Goal: Task Accomplishment & Management: Manage account settings

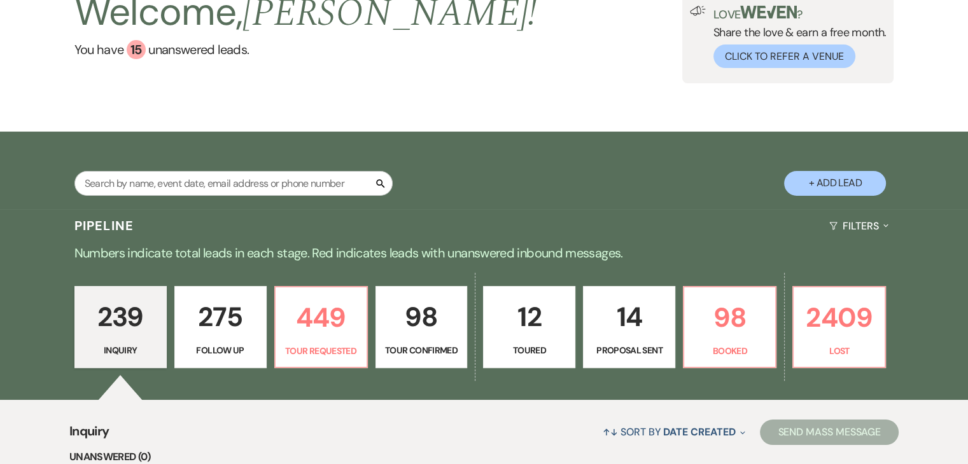
scroll to position [127, 0]
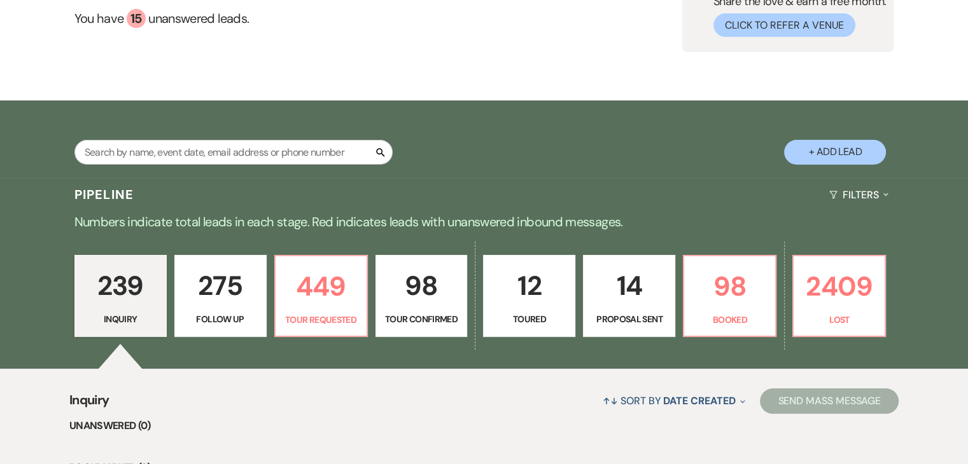
click at [859, 90] on div "Welcome, [PERSON_NAME] ! You have 15 unanswered lead s . Love ? Share the love …" at bounding box center [484, 3] width 968 height 195
click at [355, 303] on p "449" at bounding box center [321, 286] width 76 height 43
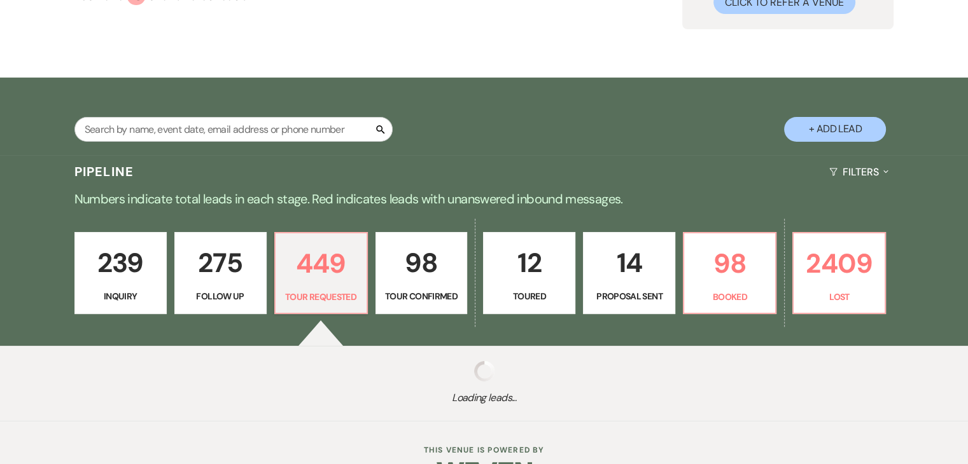
scroll to position [189, 0]
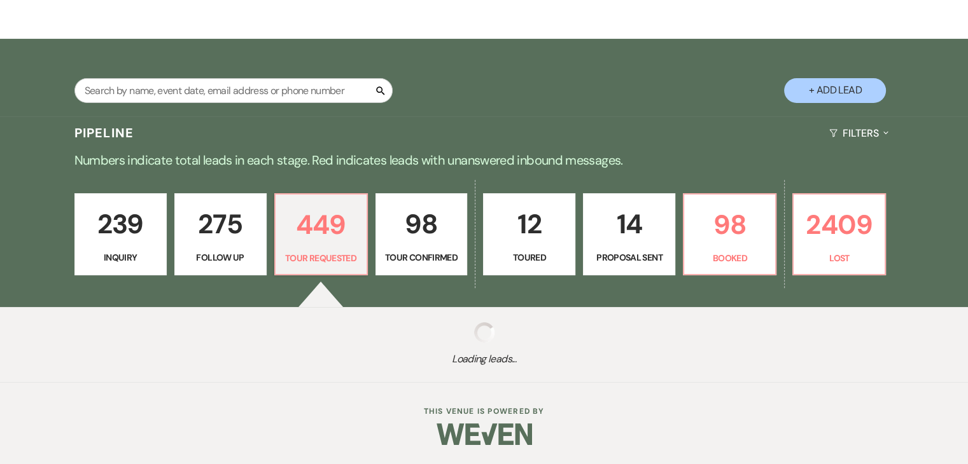
select select "2"
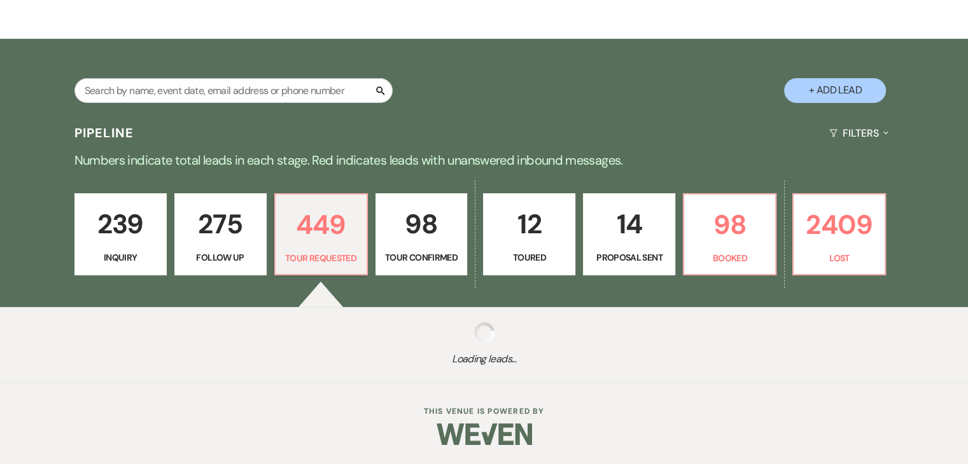
select select "2"
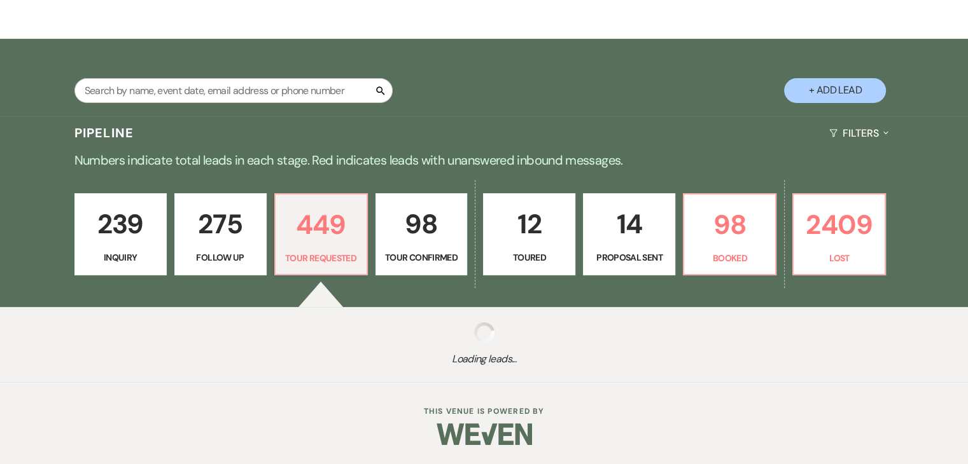
select select "2"
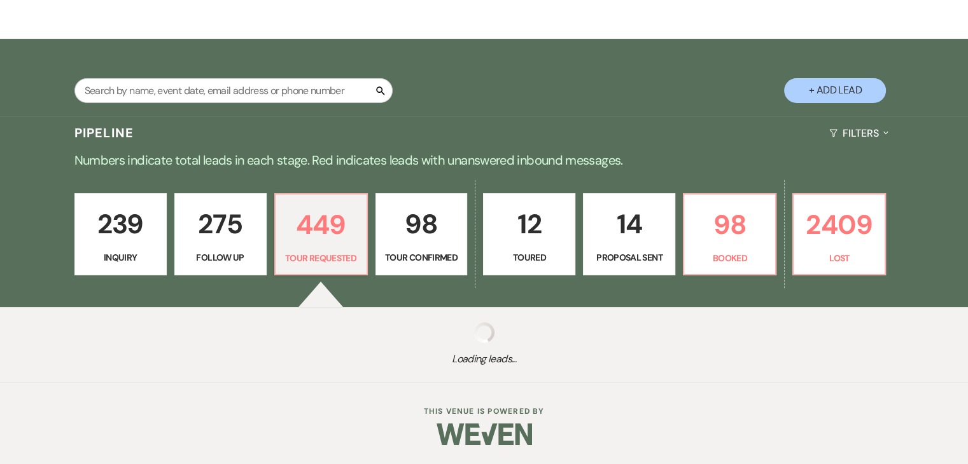
select select "2"
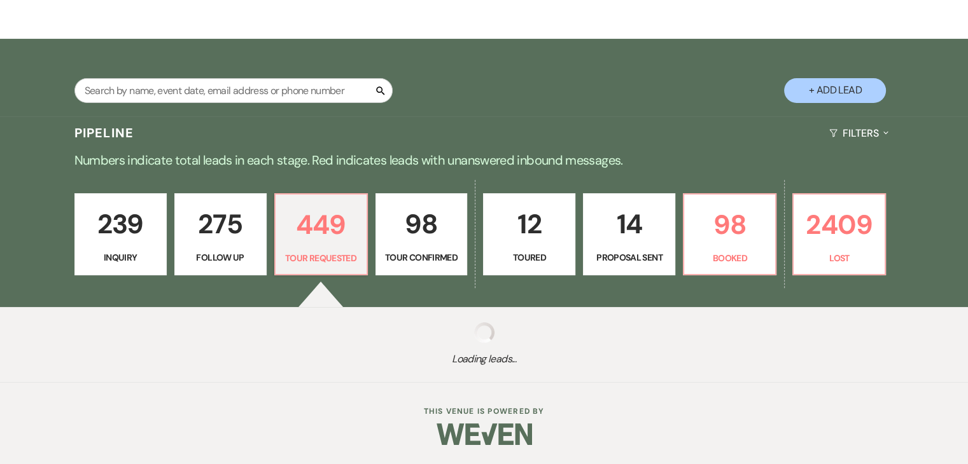
select select "2"
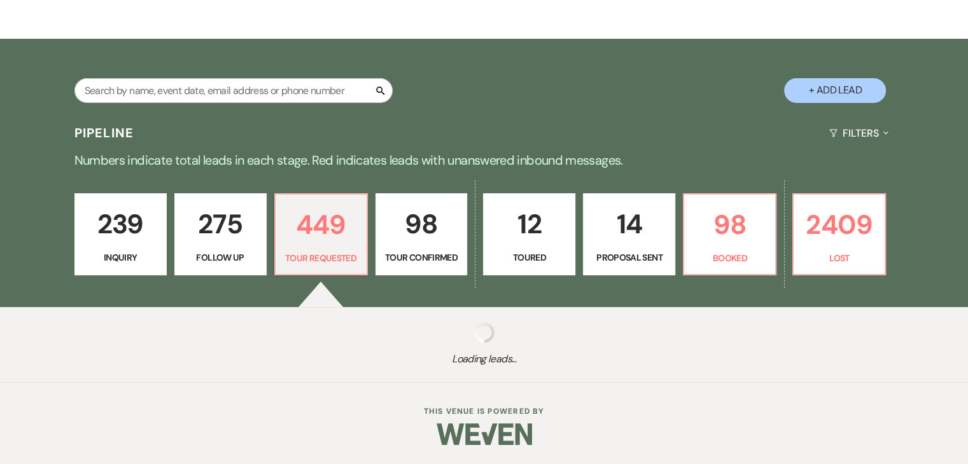
select select "2"
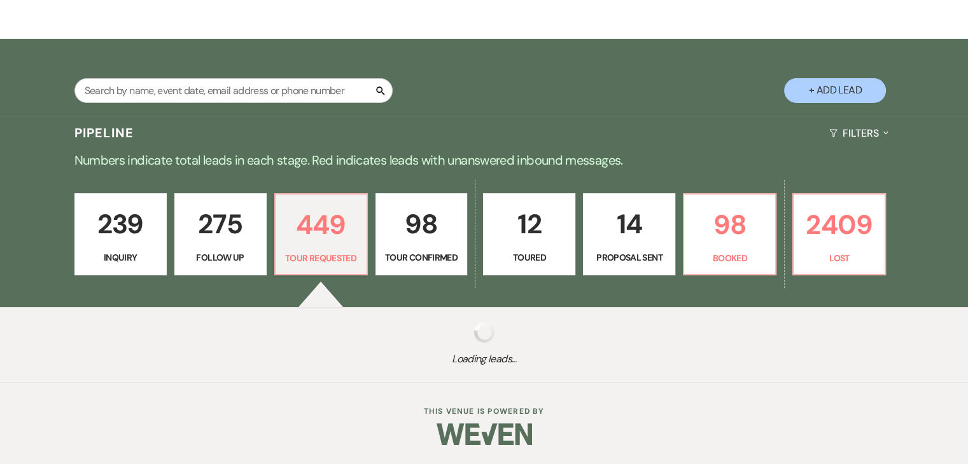
select select "2"
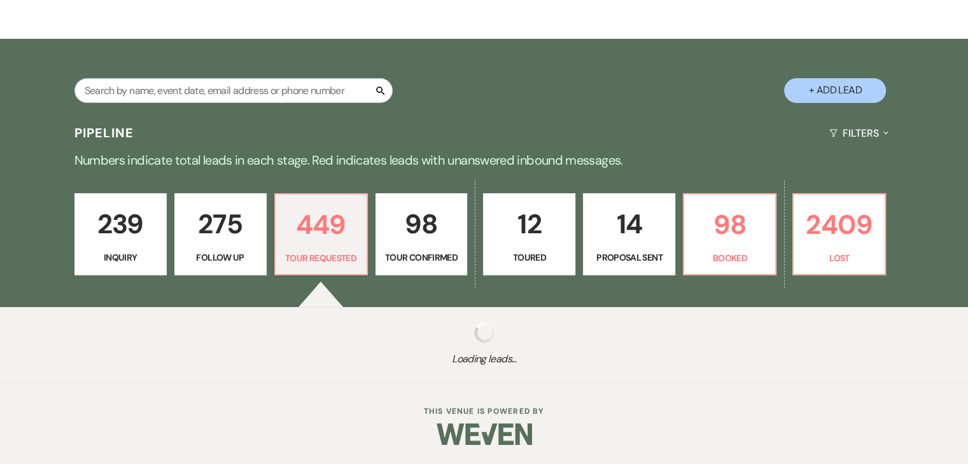
select select "2"
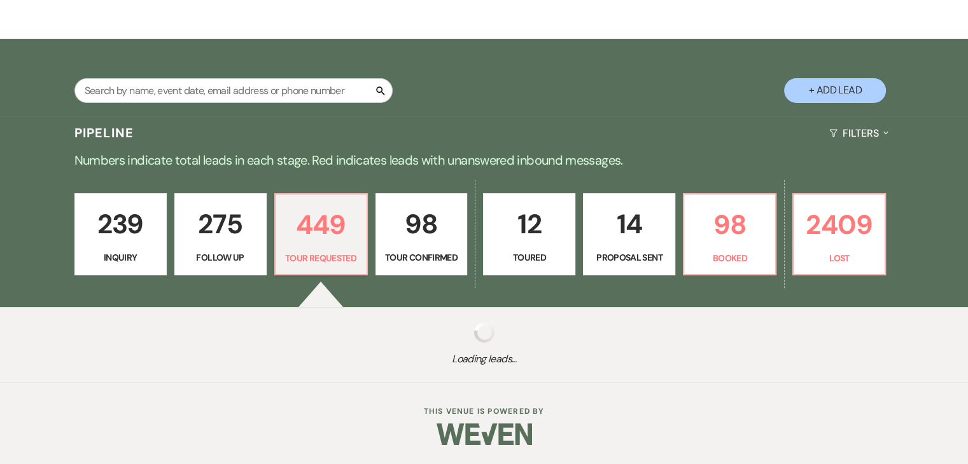
select select "2"
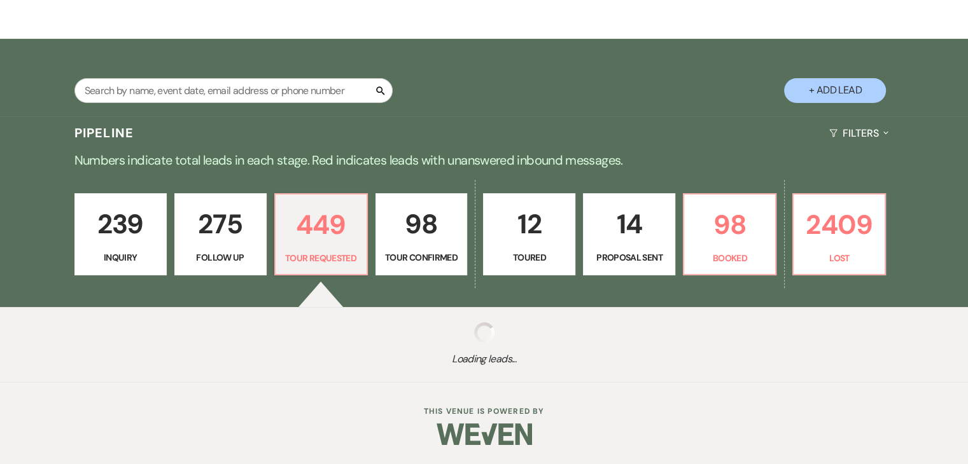
select select "2"
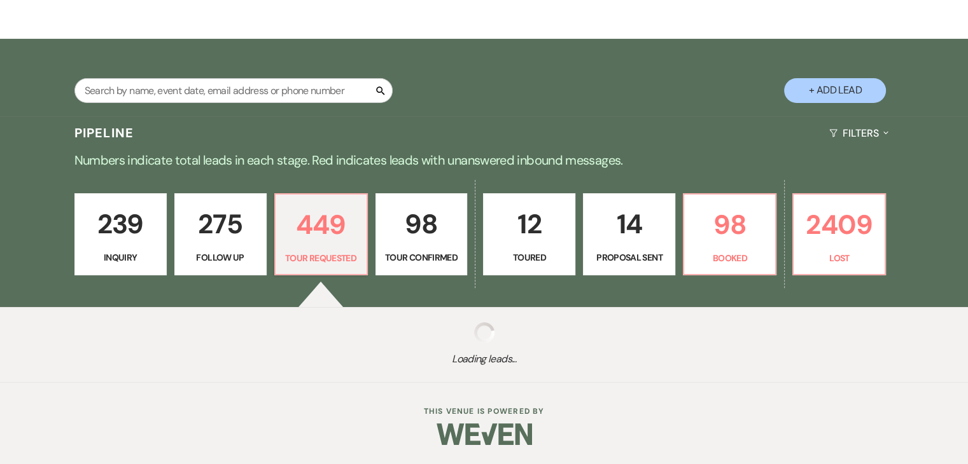
select select "2"
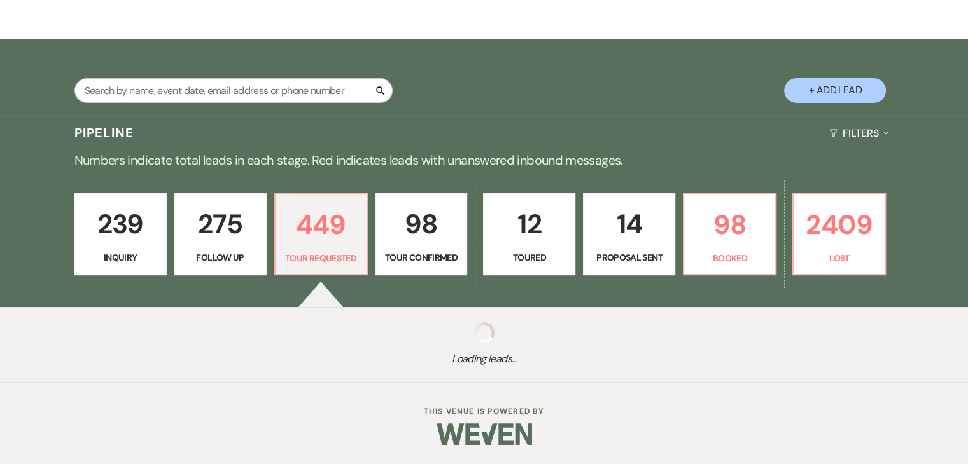
select select "2"
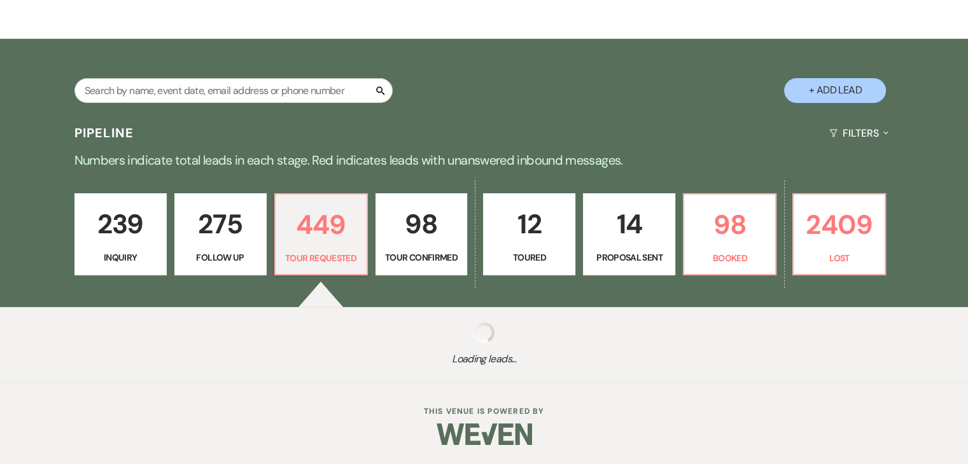
select select "2"
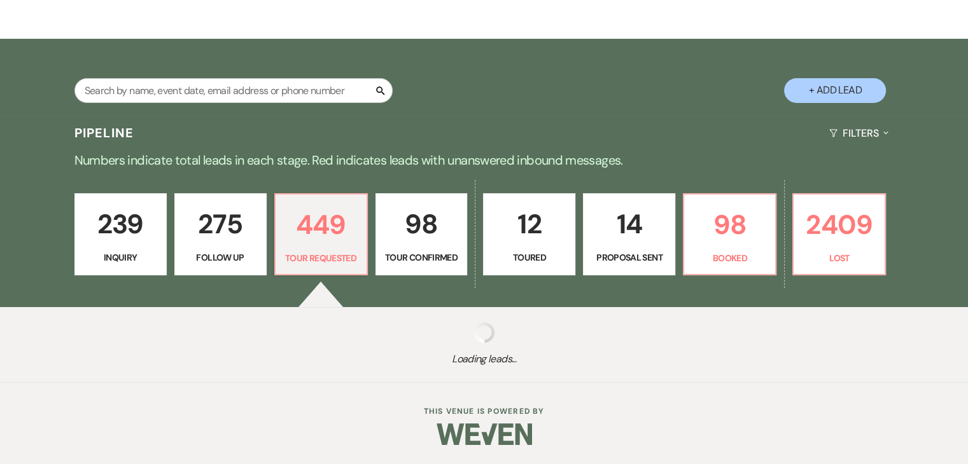
select select "2"
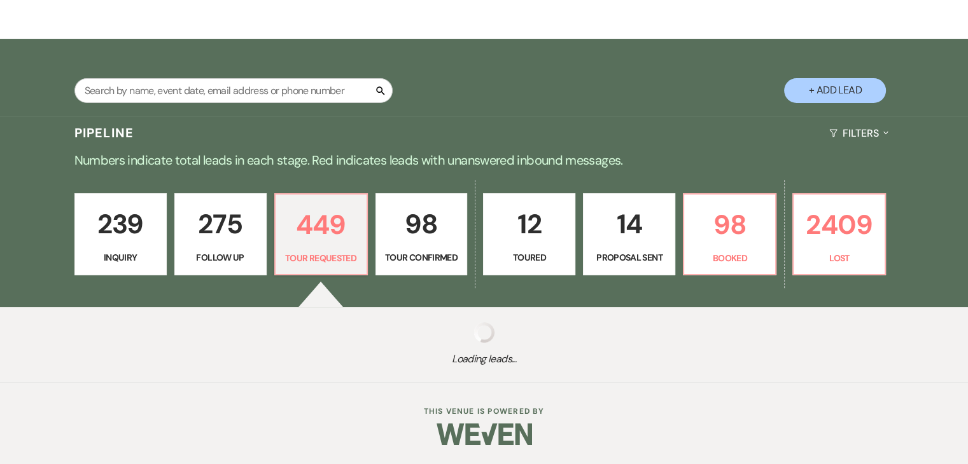
select select "2"
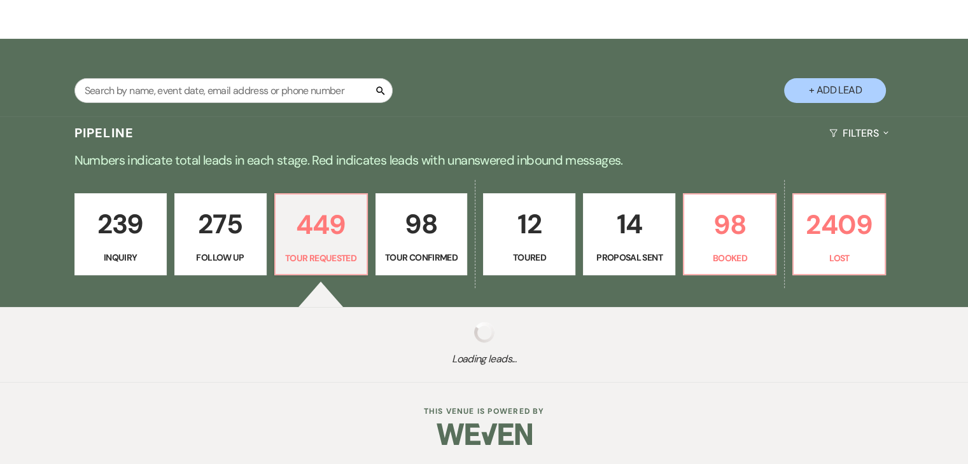
select select "2"
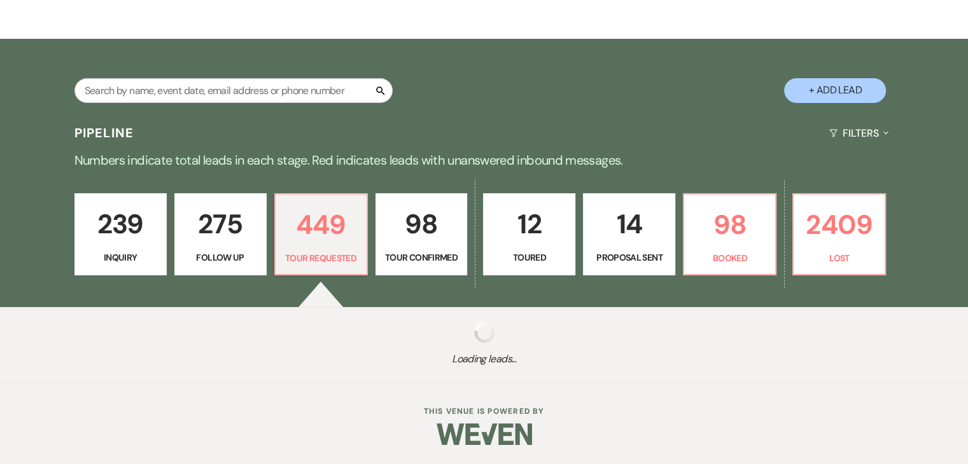
select select "2"
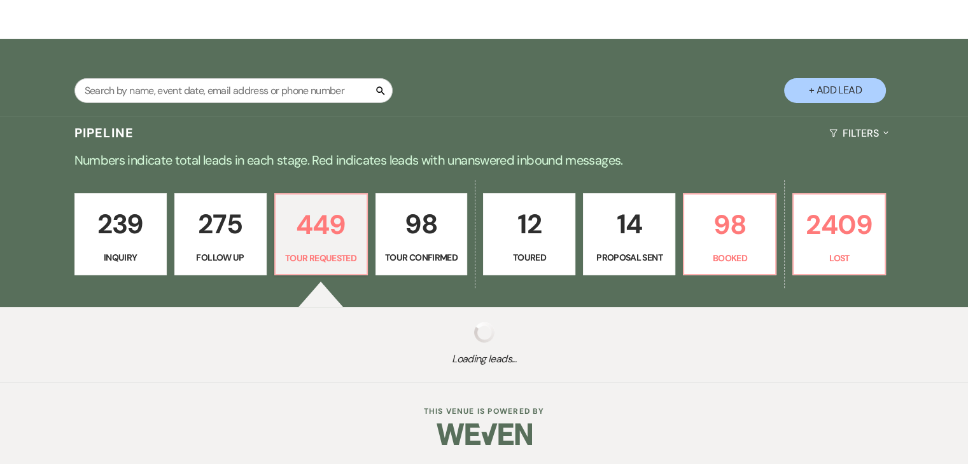
select select "2"
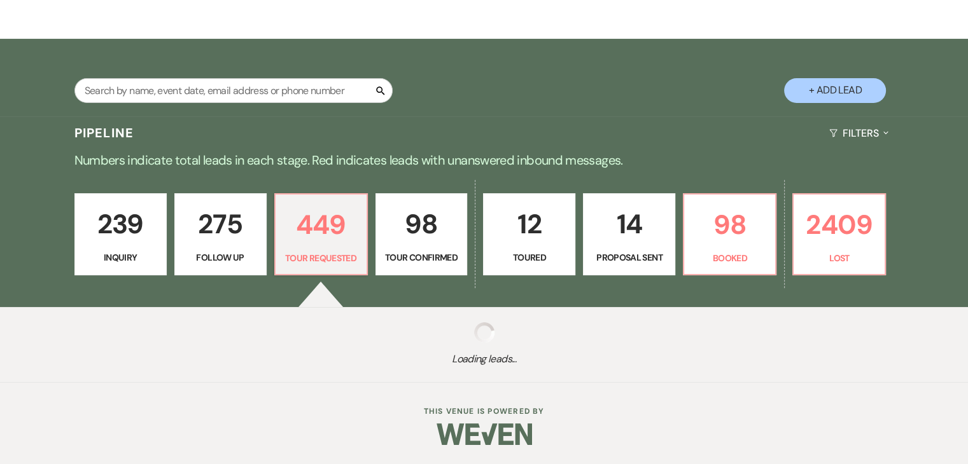
select select "2"
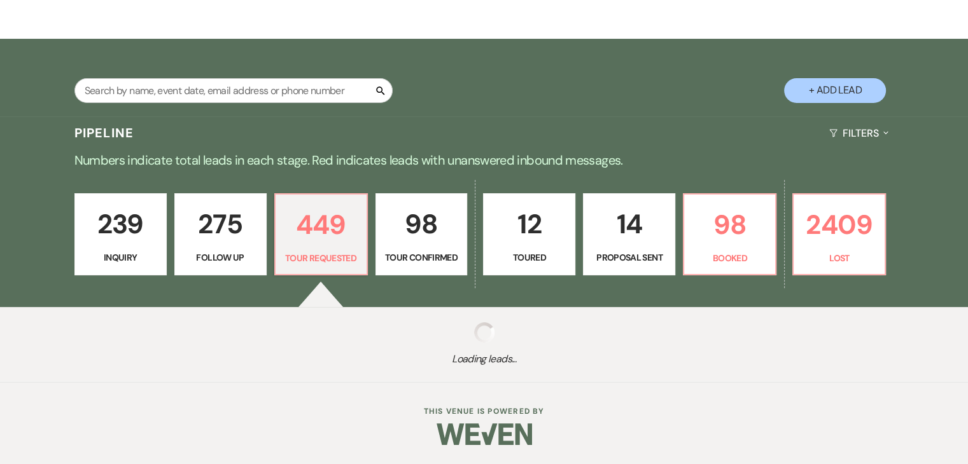
select select "2"
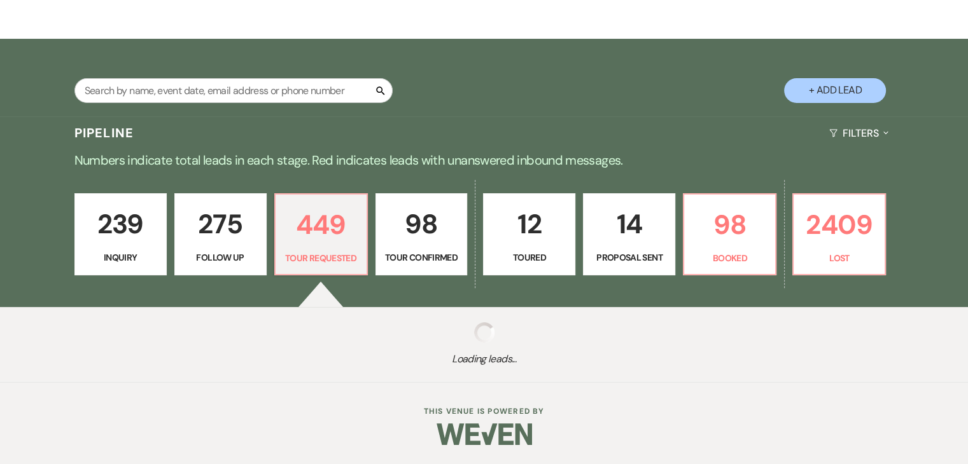
select select "2"
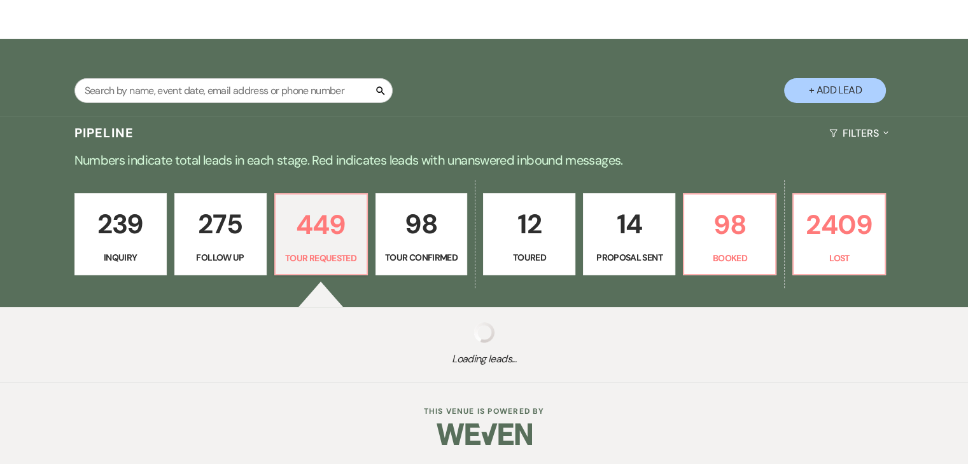
select select "2"
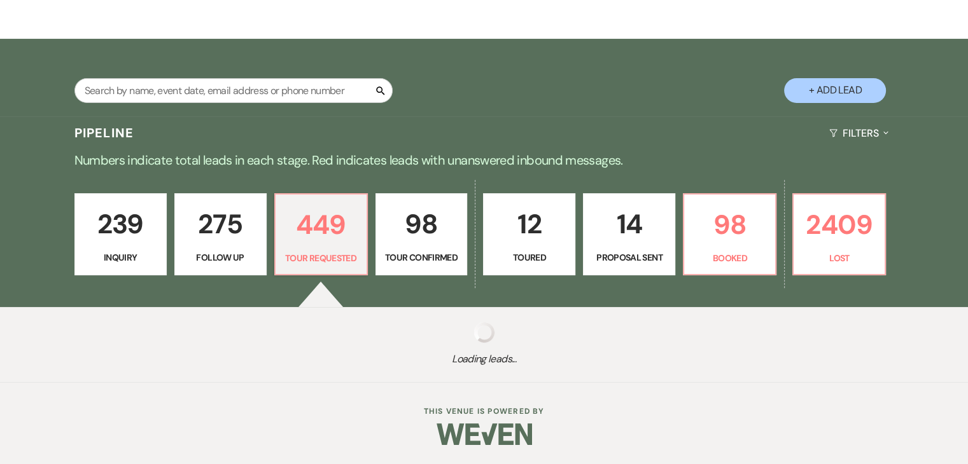
select select "2"
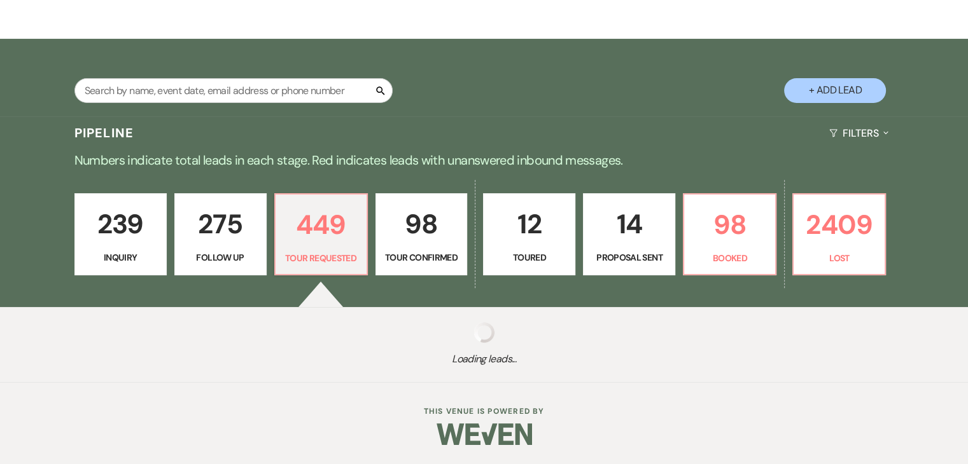
select select "2"
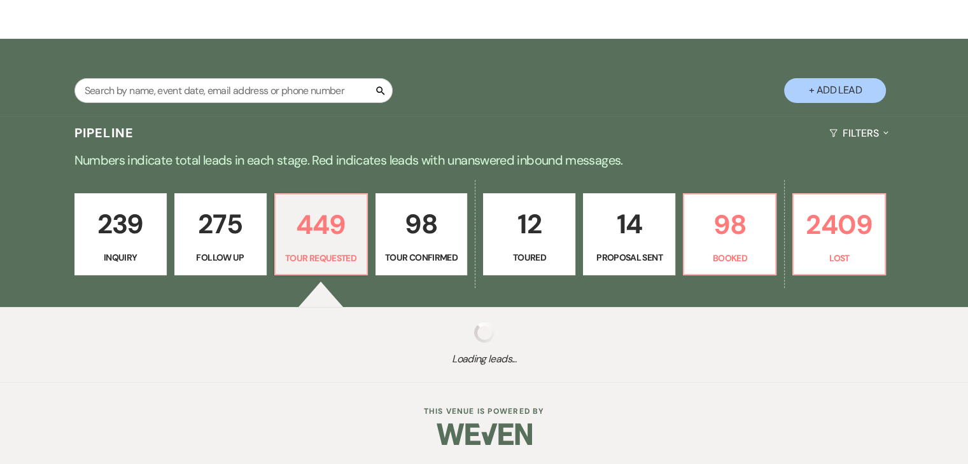
select select "2"
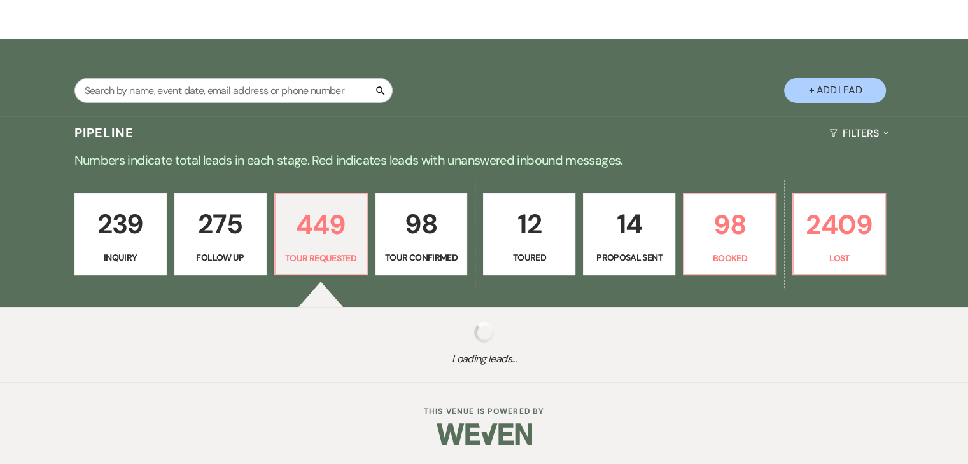
select select "2"
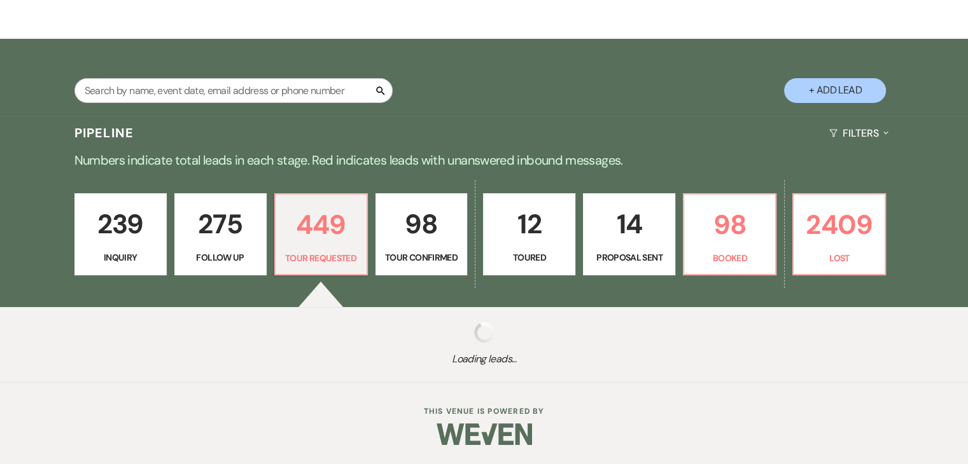
select select "2"
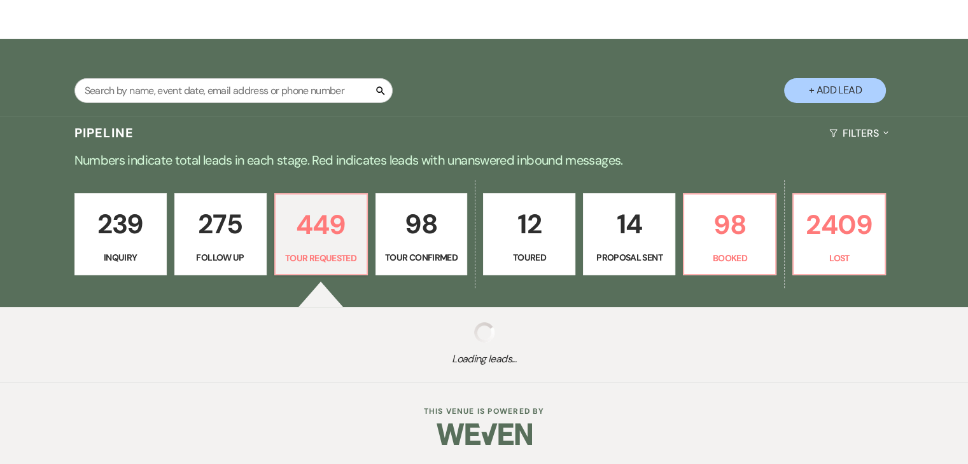
select select "2"
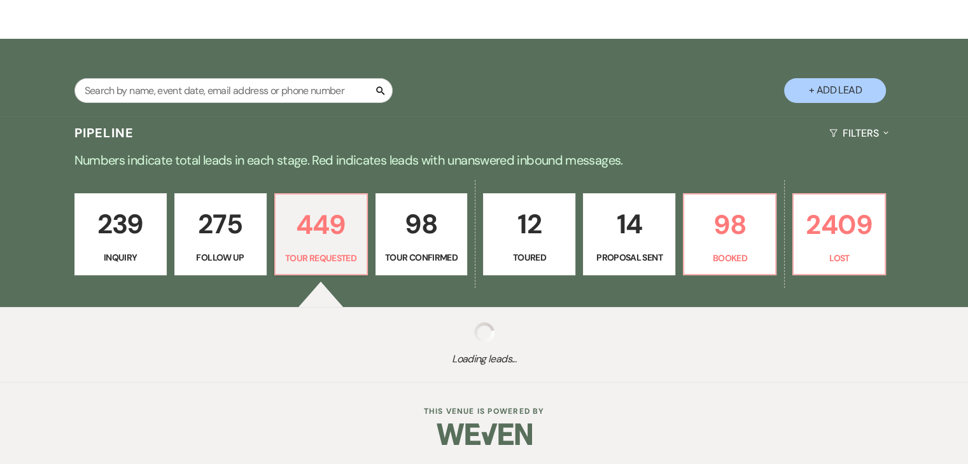
select select "2"
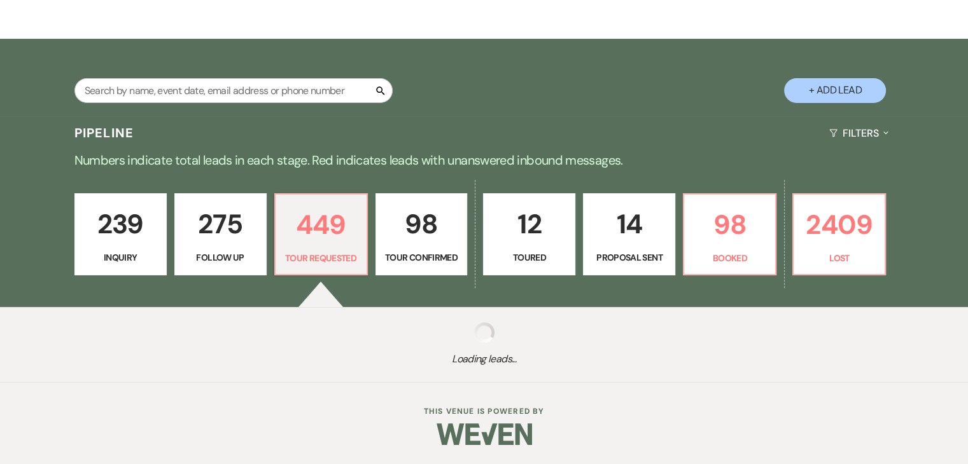
select select "2"
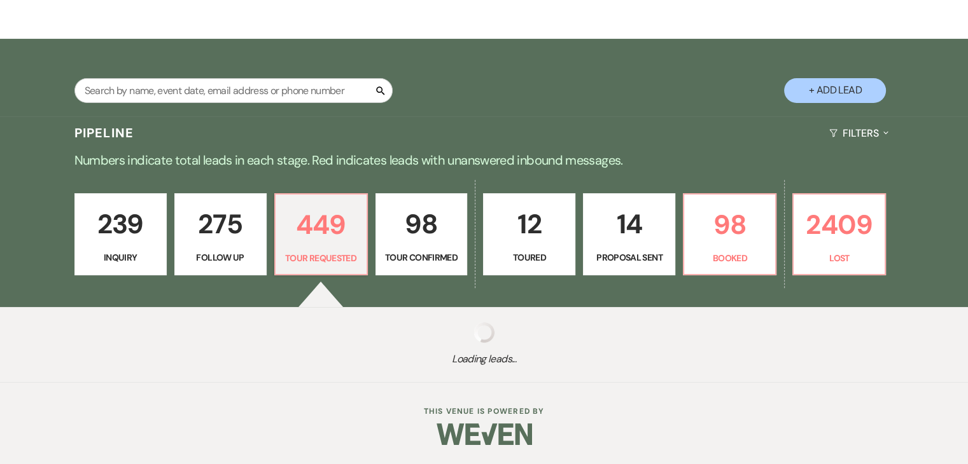
select select "2"
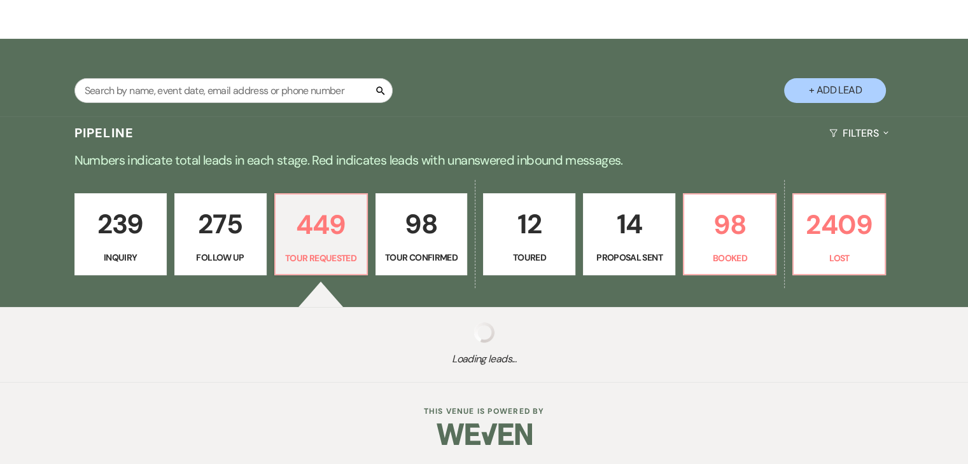
select select "2"
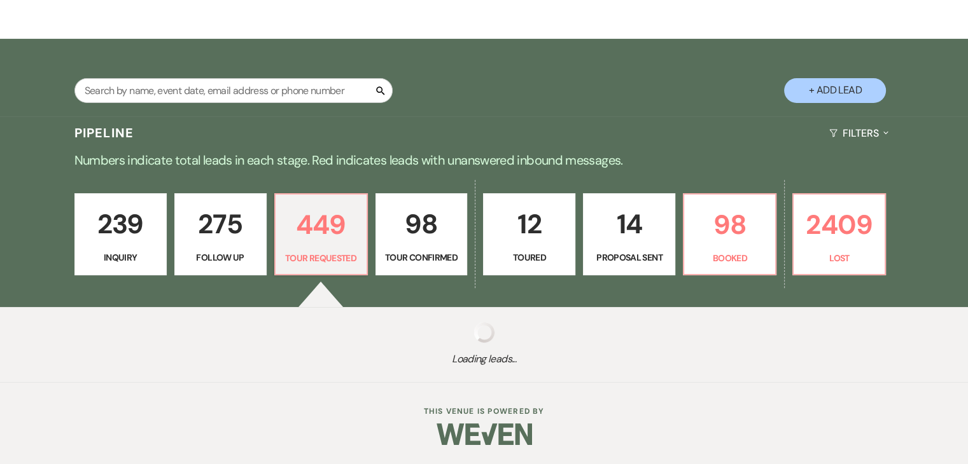
select select "2"
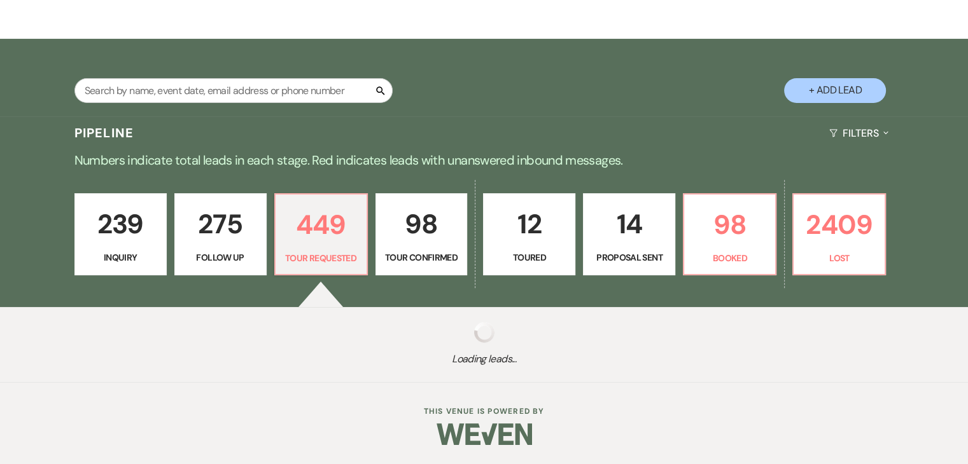
select select "2"
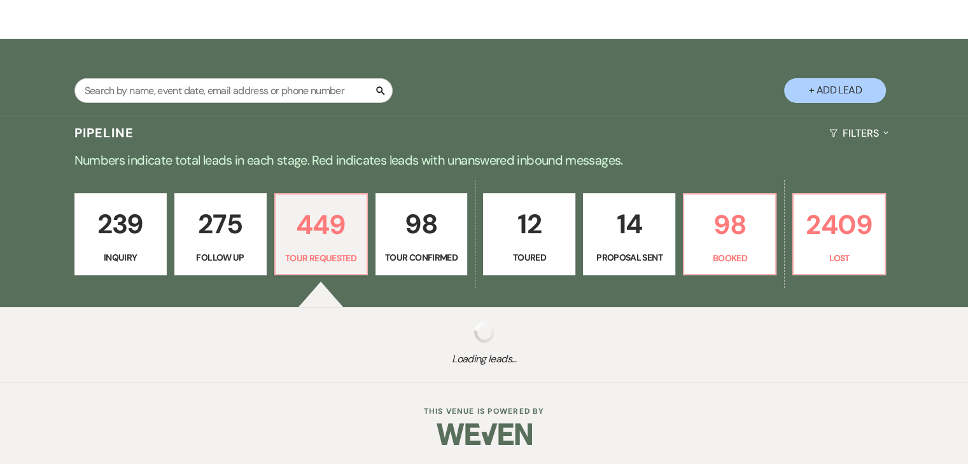
select select "2"
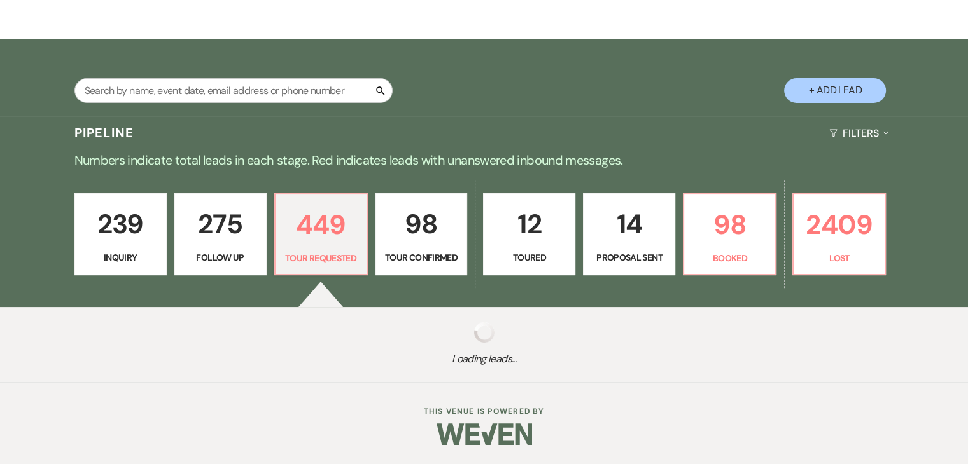
select select "2"
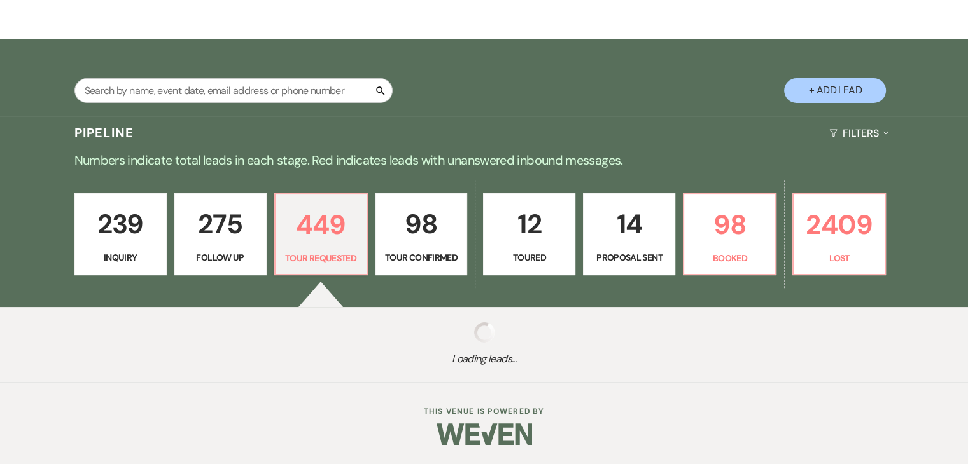
select select "2"
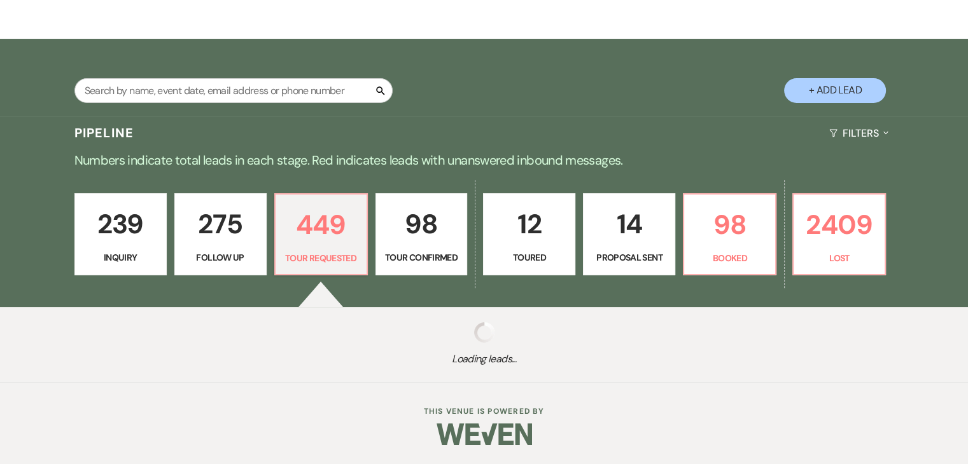
select select "2"
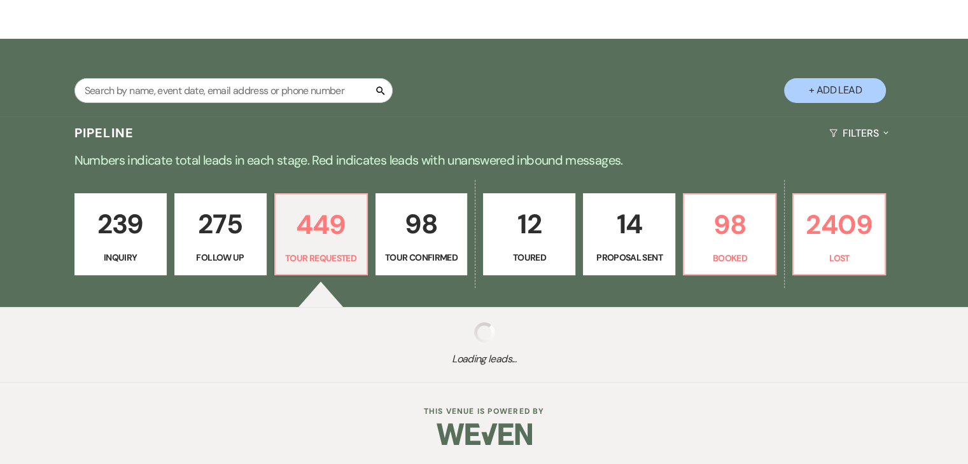
select select "2"
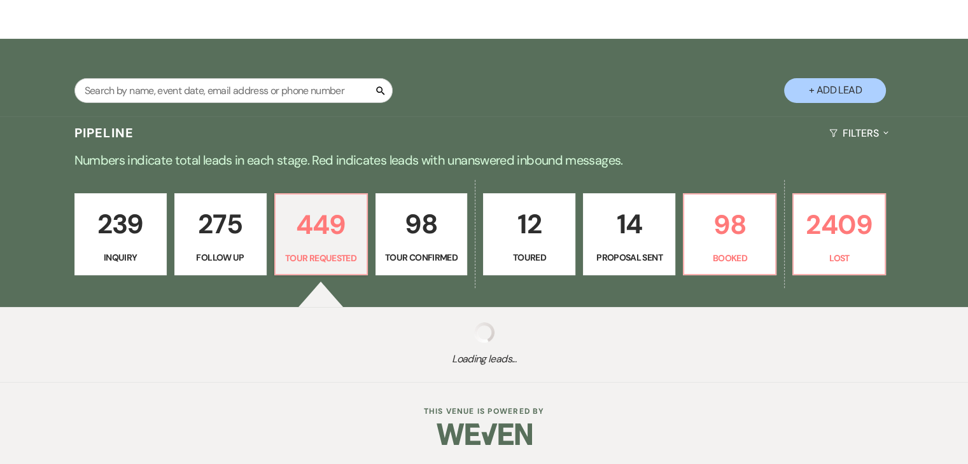
select select "2"
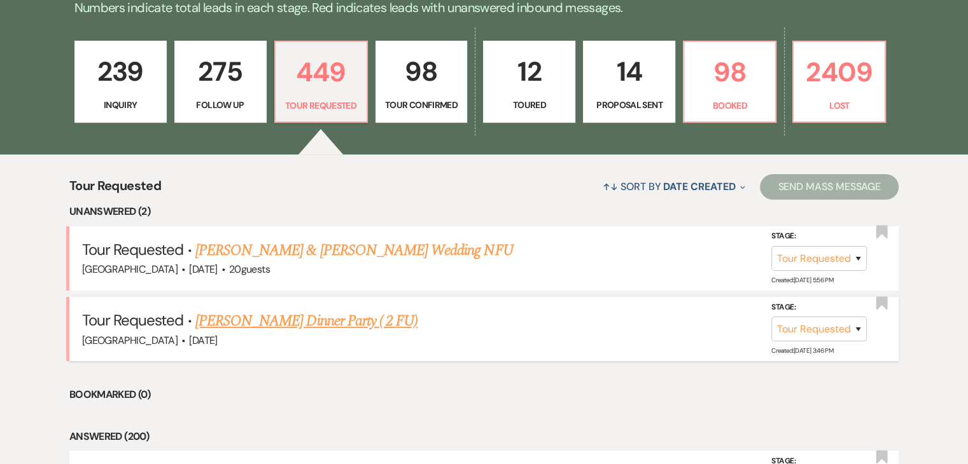
scroll to position [316, 0]
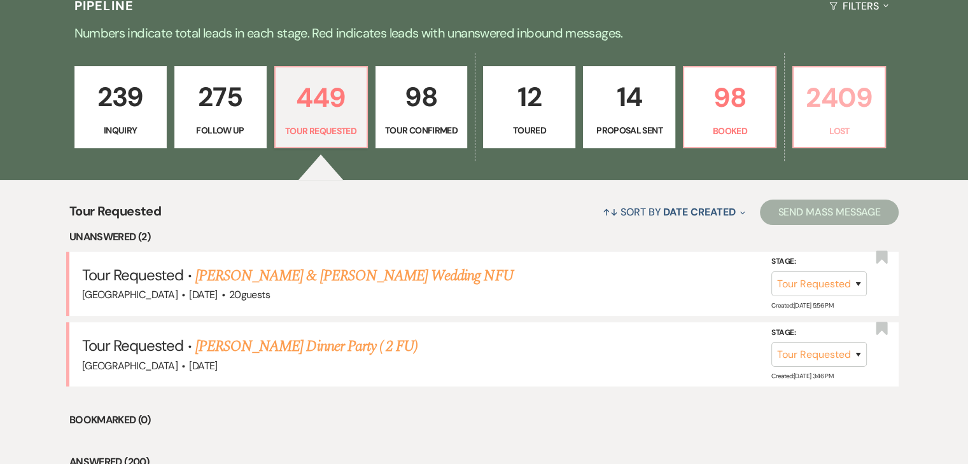
click at [826, 128] on p "Lost" at bounding box center [839, 131] width 76 height 14
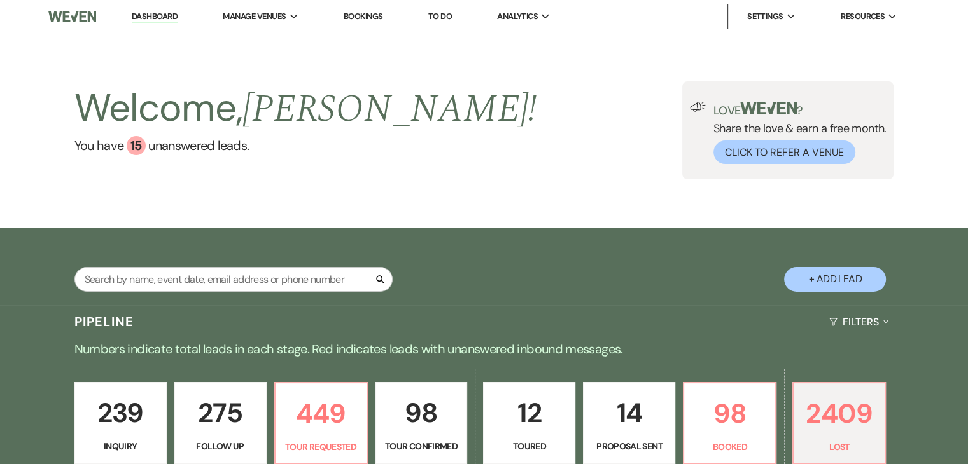
click at [81, 17] on img at bounding box center [72, 16] width 48 height 27
